Goal: Transaction & Acquisition: Download file/media

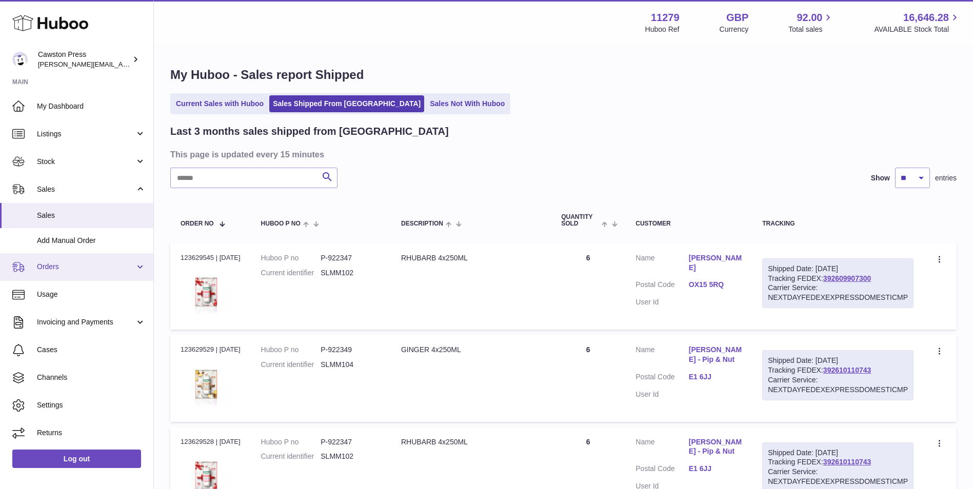
click at [56, 264] on span "Orders" at bounding box center [86, 267] width 98 height 10
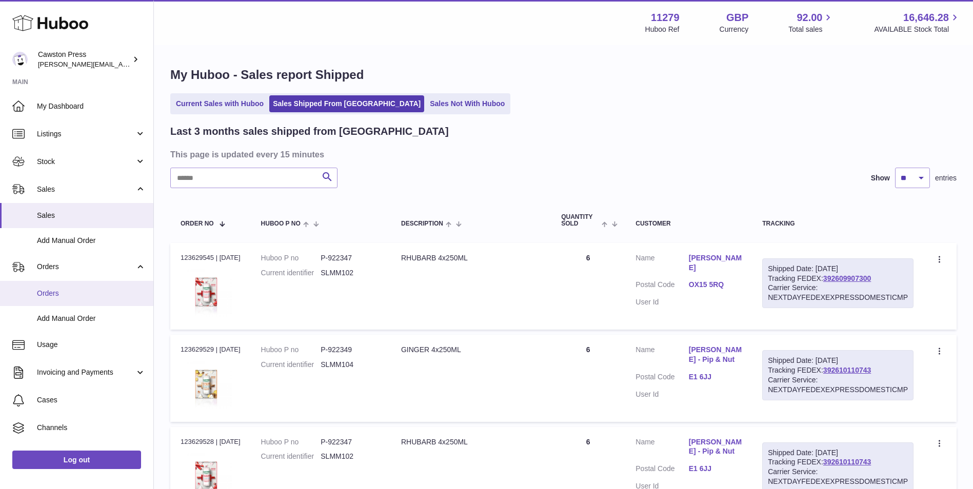
click at [61, 289] on span "Orders" at bounding box center [91, 294] width 109 height 10
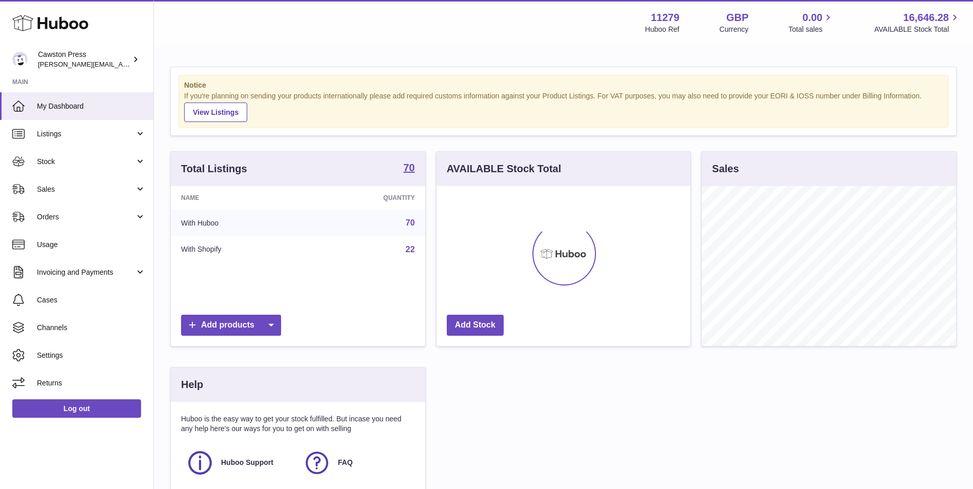
scroll to position [160, 254]
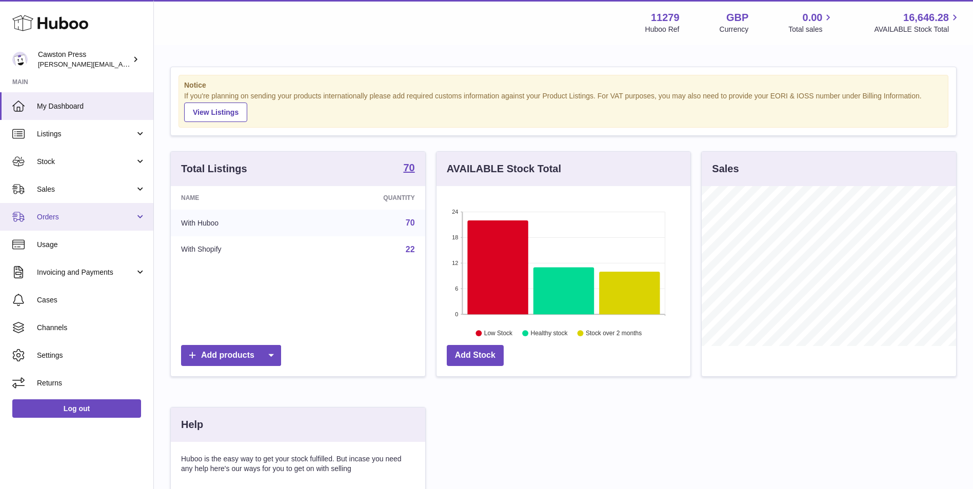
click at [56, 217] on span "Orders" at bounding box center [86, 217] width 98 height 10
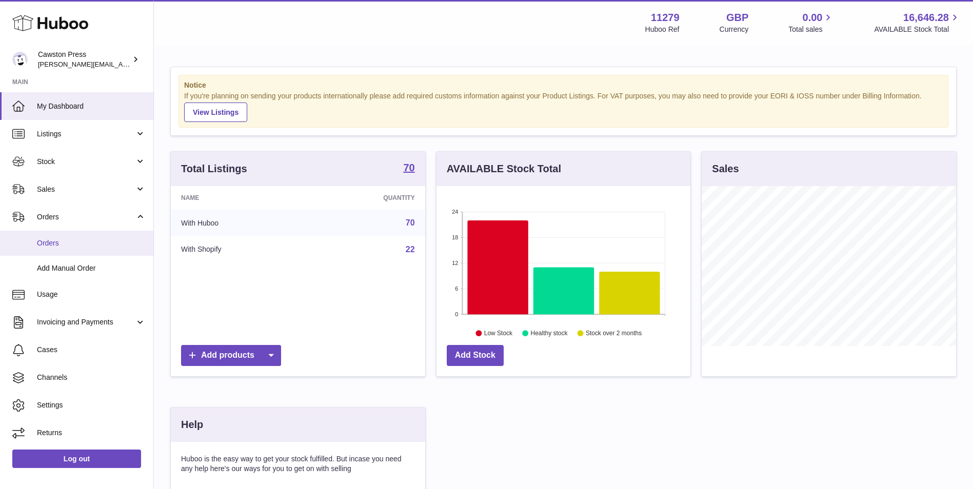
click at [49, 246] on span "Orders" at bounding box center [91, 244] width 109 height 10
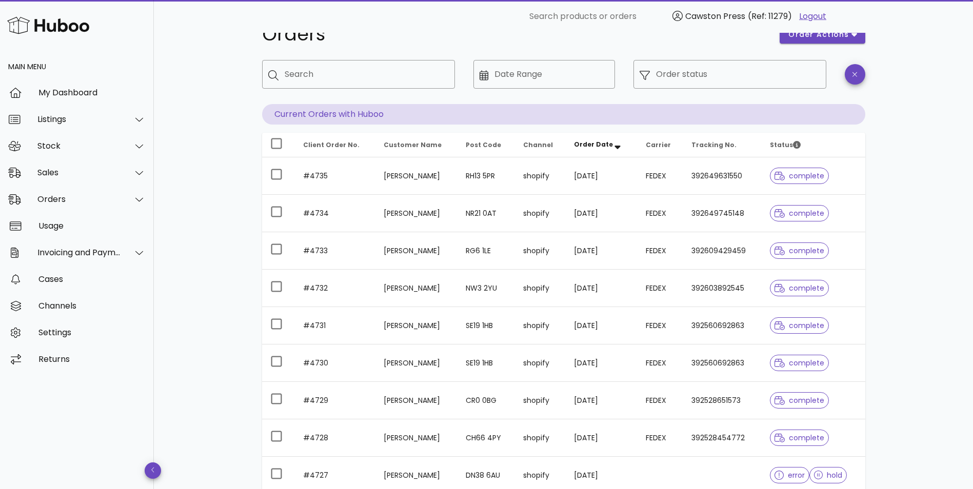
scroll to position [51, 0]
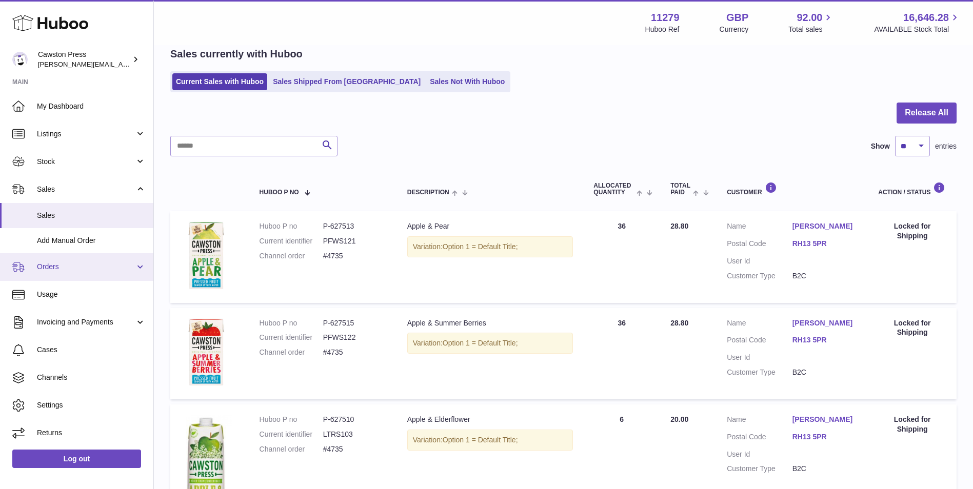
click at [61, 268] on span "Orders" at bounding box center [86, 267] width 98 height 10
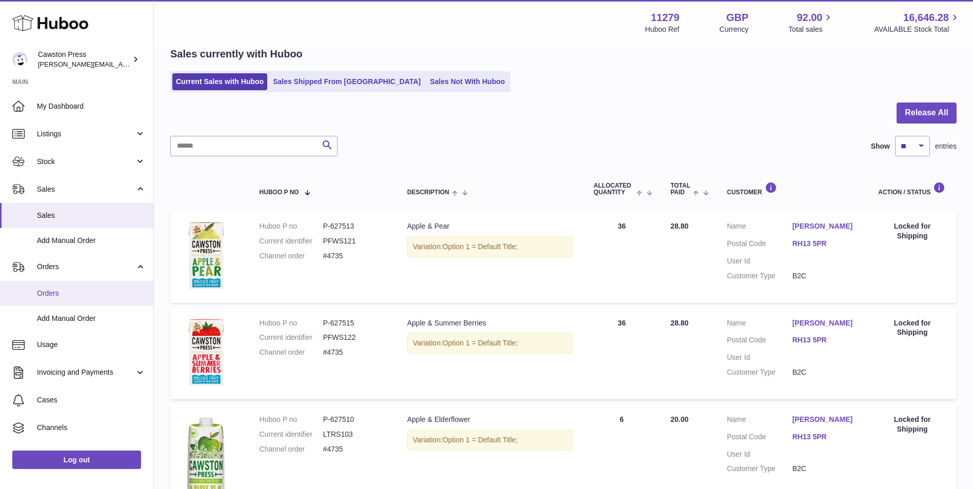
click at [58, 295] on span "Orders" at bounding box center [91, 294] width 109 height 10
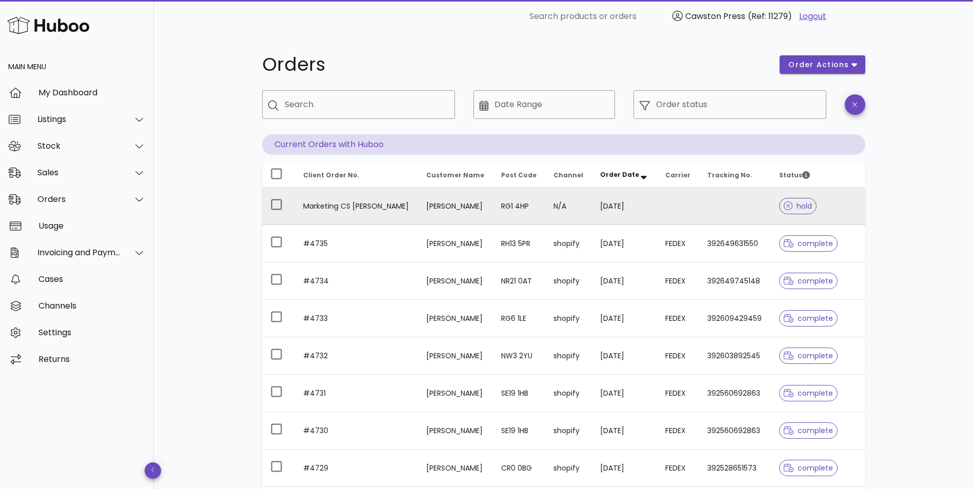
click at [347, 207] on td "Marketing CS Adrian Williams" at bounding box center [356, 206] width 123 height 37
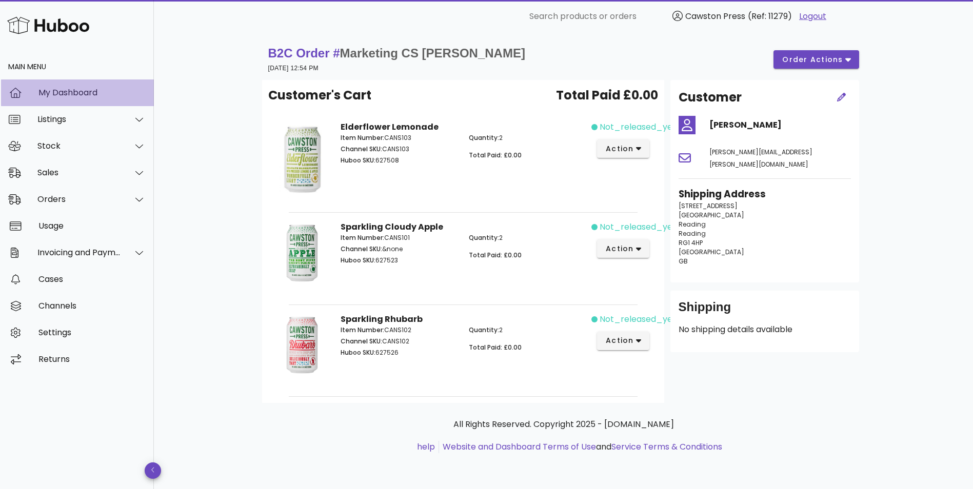
click at [53, 97] on div "My Dashboard" at bounding box center [91, 93] width 107 height 10
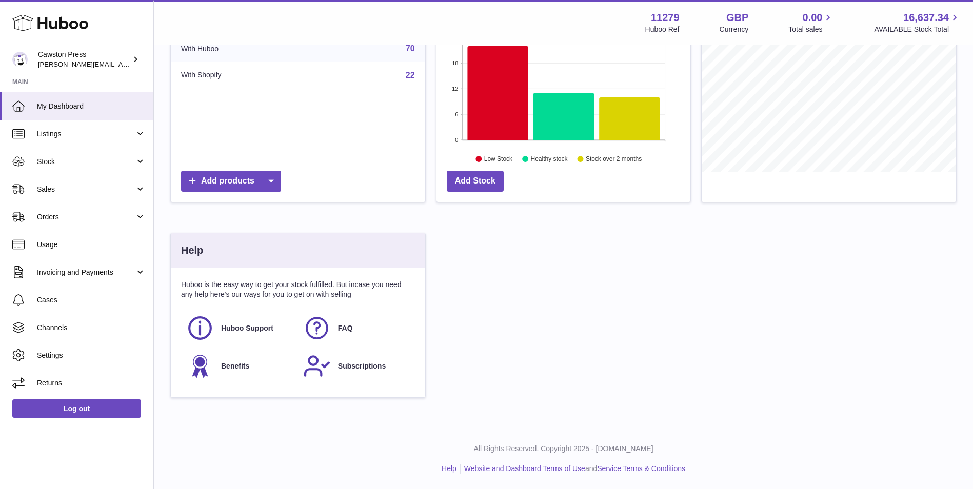
scroll to position [123, 0]
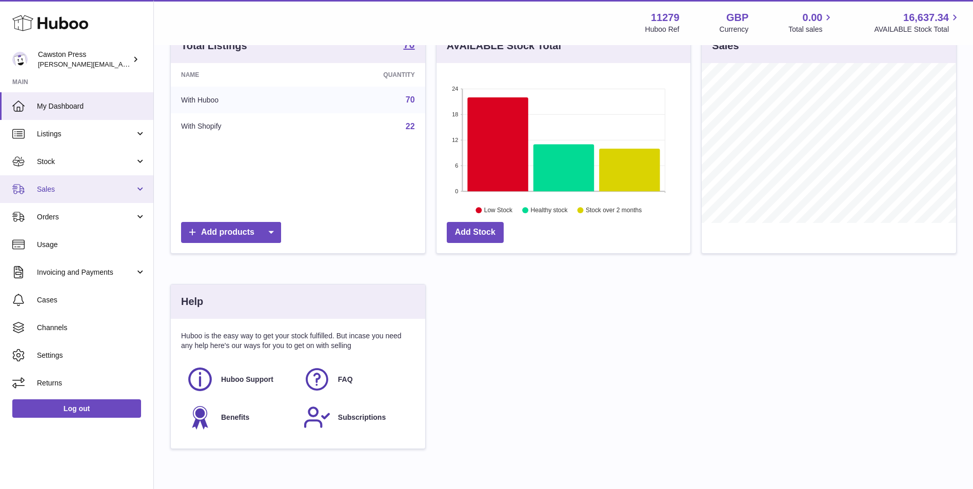
click at [64, 187] on span "Sales" at bounding box center [86, 190] width 98 height 10
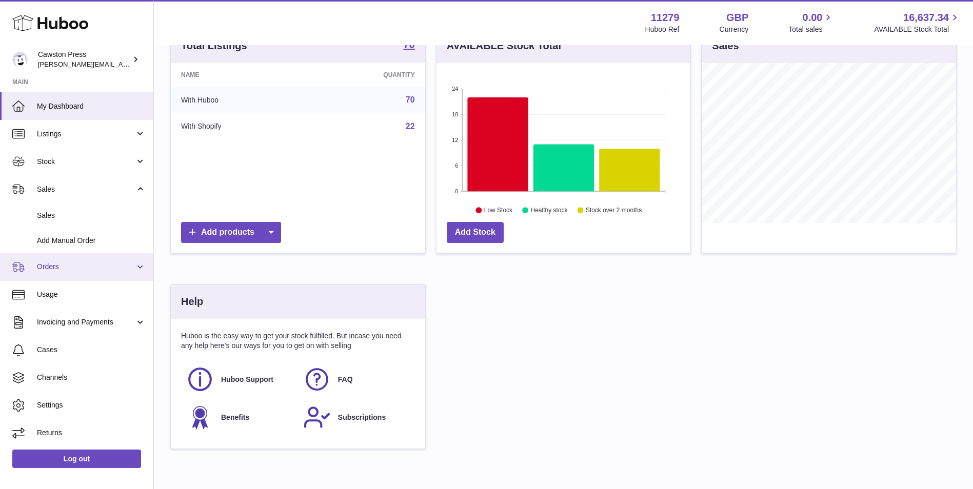
click at [51, 268] on span "Orders" at bounding box center [86, 267] width 98 height 10
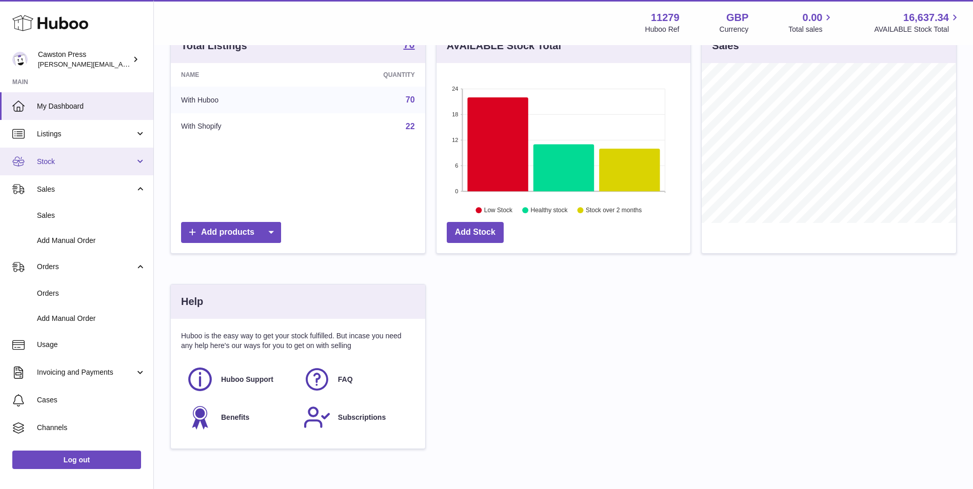
click at [74, 162] on span "Stock" at bounding box center [86, 162] width 98 height 10
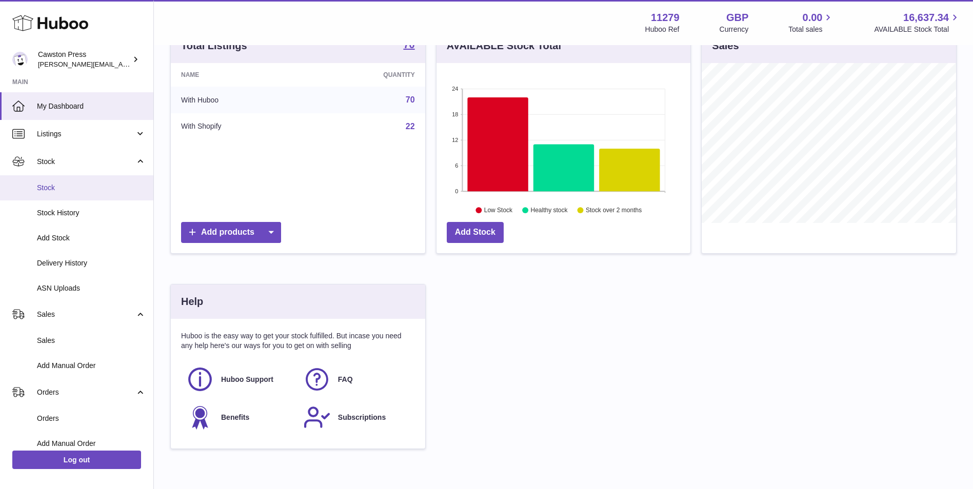
click at [68, 189] on span "Stock" at bounding box center [91, 188] width 109 height 10
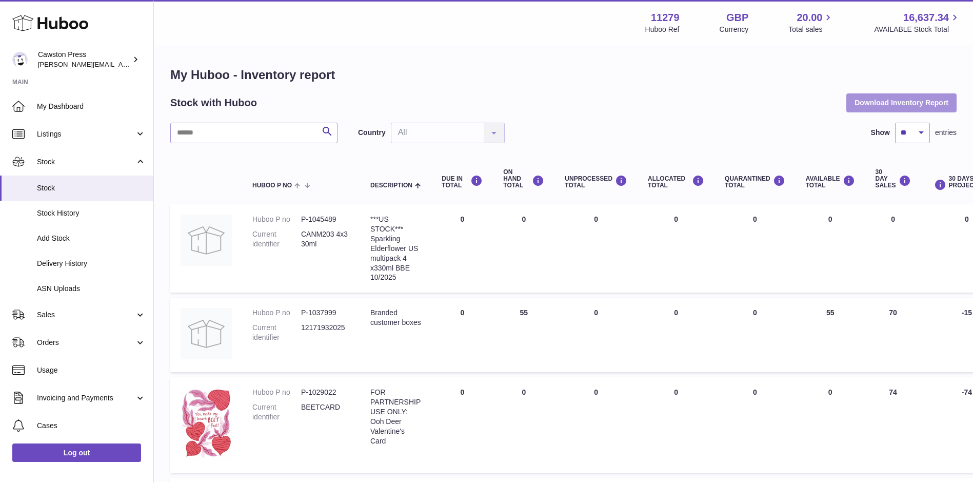
click at [910, 102] on button "Download Inventory Report" at bounding box center [902, 102] width 110 height 18
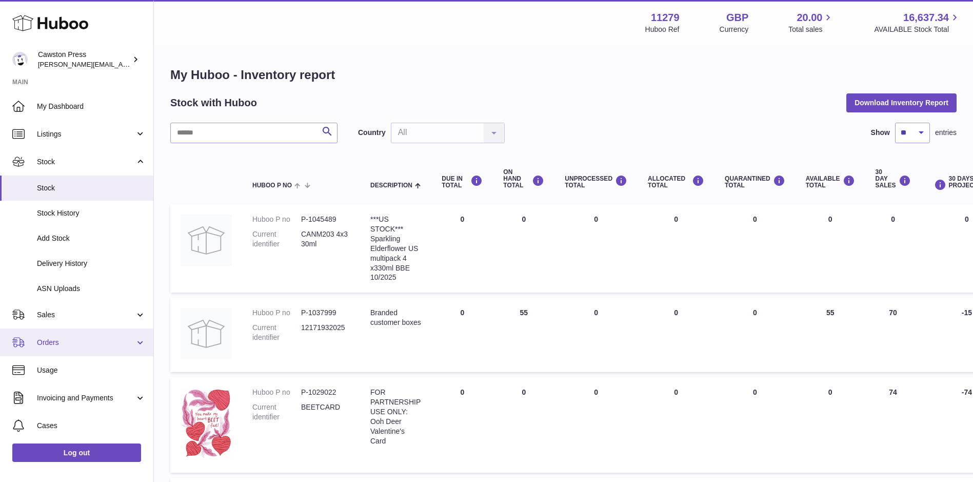
click at [55, 346] on span "Orders" at bounding box center [86, 343] width 98 height 10
click at [53, 342] on span "Orders" at bounding box center [86, 343] width 98 height 10
click at [58, 339] on span "Orders" at bounding box center [86, 343] width 98 height 10
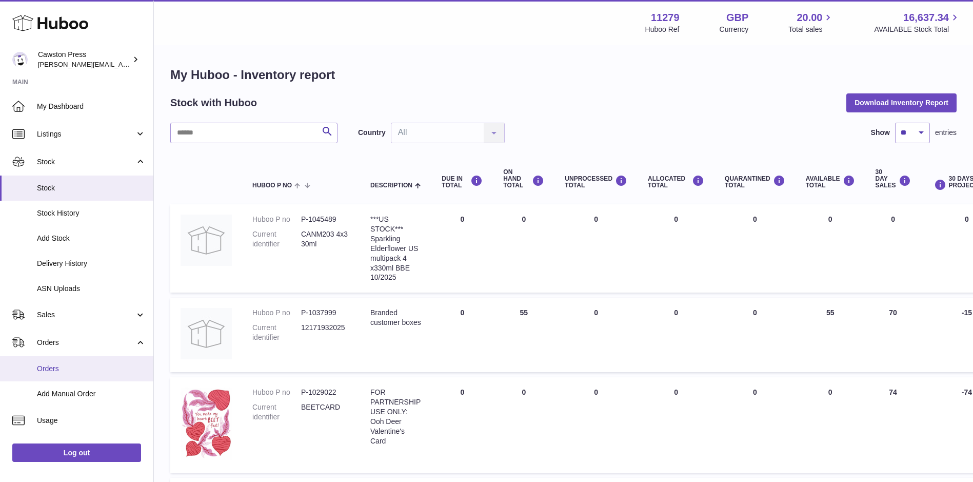
click at [54, 365] on span "Orders" at bounding box center [91, 369] width 109 height 10
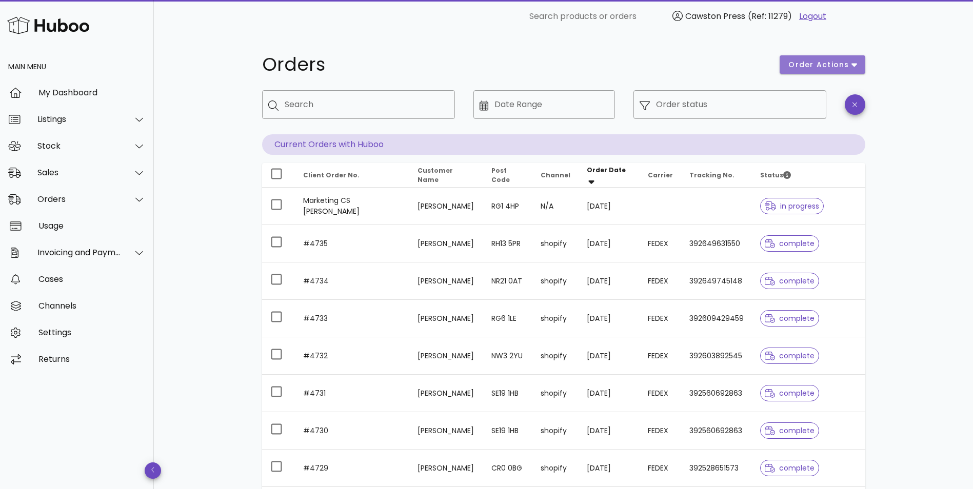
click at [855, 63] on icon "button" at bounding box center [855, 64] width 6 height 9
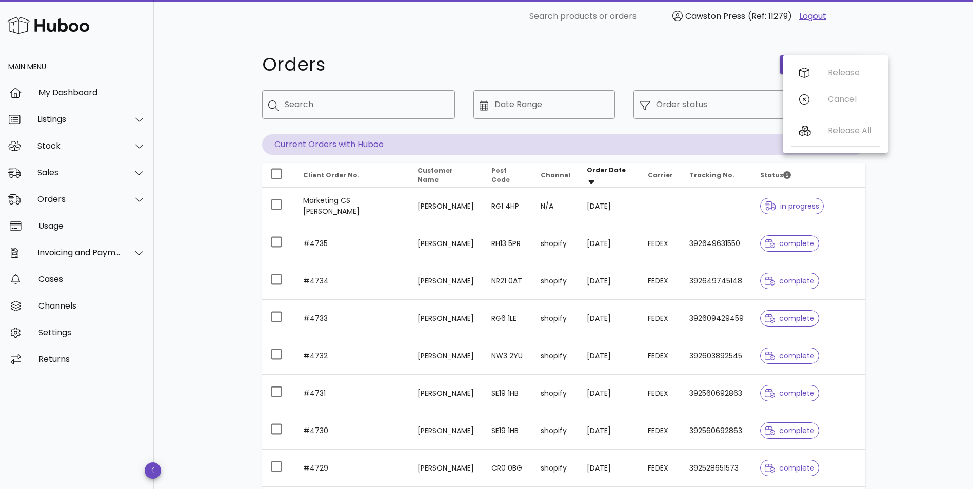
click at [934, 75] on div "Orders order actions ​ Search ​ Date Range ​ Order status Current Orders with H…" at bounding box center [563, 372] width 819 height 679
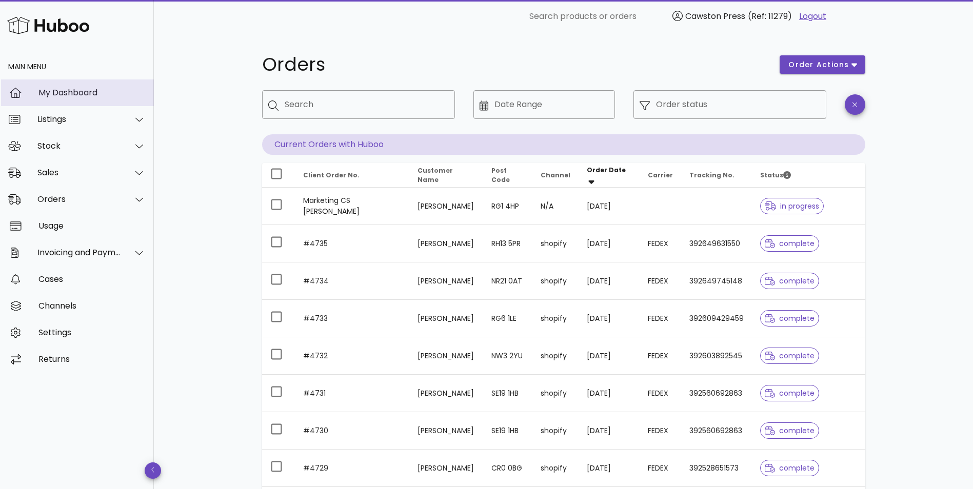
click at [46, 94] on div "My Dashboard" at bounding box center [91, 93] width 107 height 10
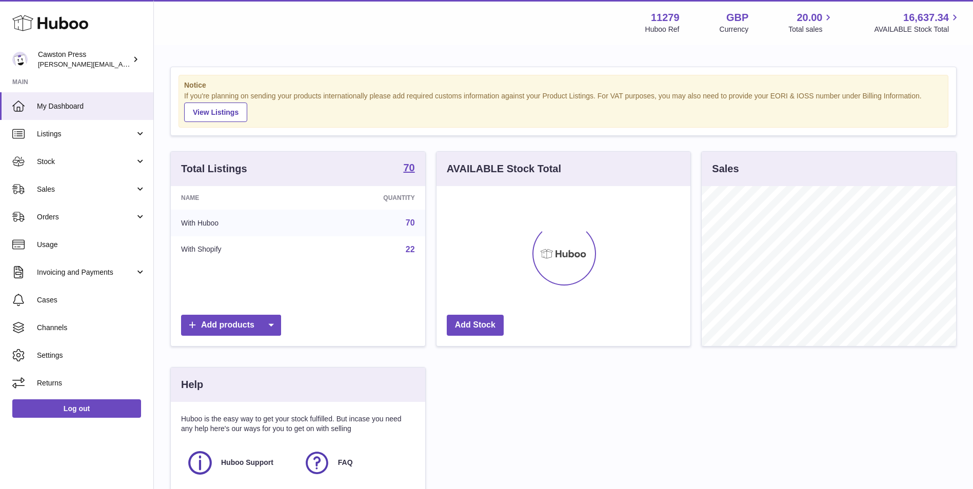
scroll to position [160, 254]
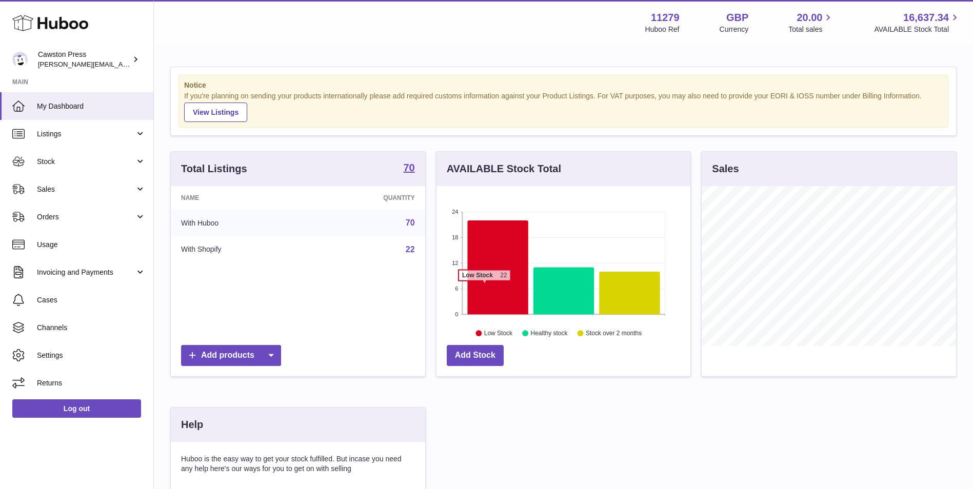
click at [484, 286] on icon at bounding box center [497, 268] width 61 height 94
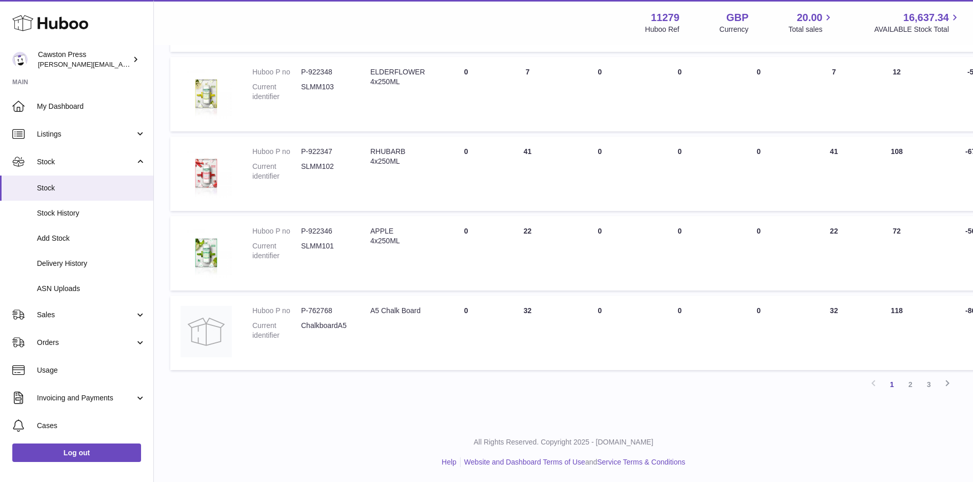
scroll to position [618, 0]
